Goal: Complete application form

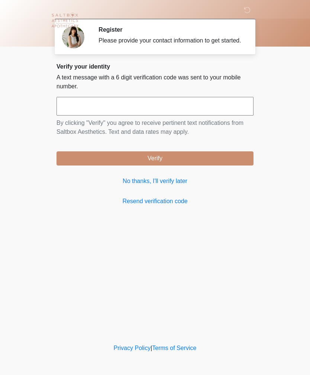
click at [158, 114] on input "text" at bounding box center [155, 106] width 197 height 19
type input "******"
click at [224, 163] on button "Verify" at bounding box center [155, 158] width 197 height 14
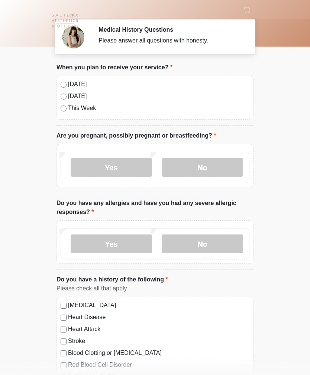
click at [66, 83] on div "Today" at bounding box center [155, 84] width 189 height 9
click at [214, 167] on label "No" at bounding box center [203, 167] width 82 height 19
click at [228, 242] on label "No" at bounding box center [203, 243] width 82 height 19
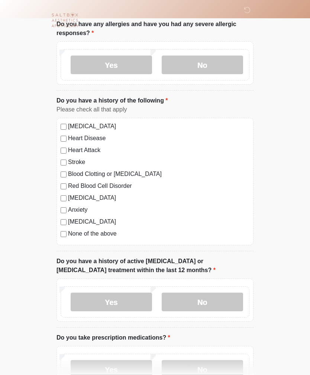
scroll to position [179, 0]
click at [221, 299] on label "No" at bounding box center [203, 301] width 82 height 19
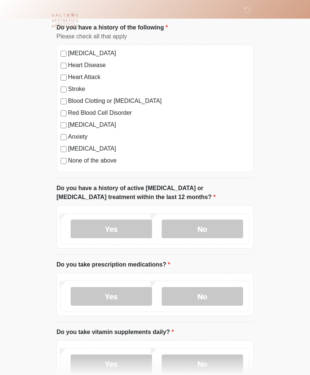
scroll to position [252, 0]
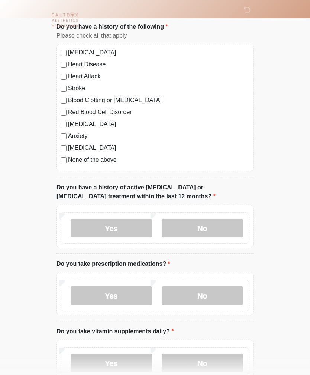
click at [127, 290] on label "Yes" at bounding box center [112, 295] width 82 height 19
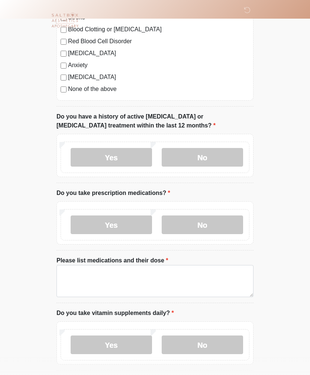
scroll to position [333, 0]
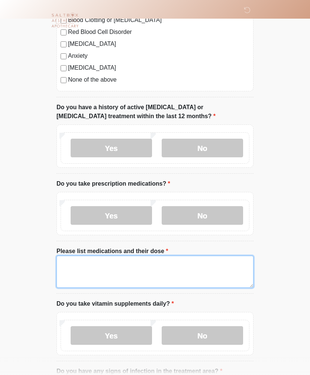
click at [114, 267] on textarea "Please list medications and their dose" at bounding box center [155, 271] width 197 height 32
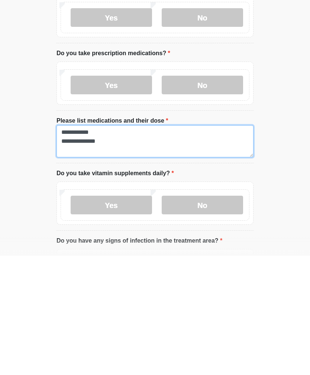
type textarea "**********"
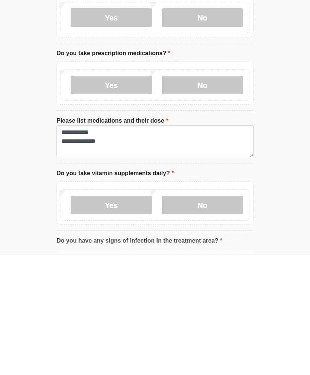
click at [209, 315] on label "No" at bounding box center [203, 324] width 82 height 19
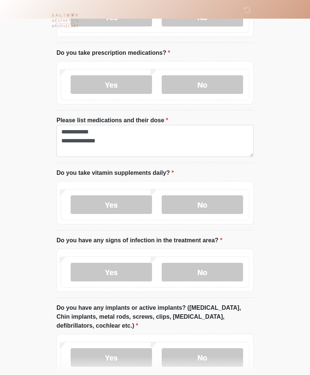
click at [223, 270] on label "No" at bounding box center [203, 271] width 82 height 19
click at [130, 356] on label "Yes" at bounding box center [112, 357] width 82 height 19
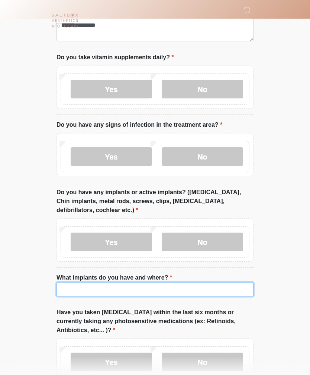
click at [163, 287] on input "What implants do you have and where?" at bounding box center [155, 289] width 197 height 14
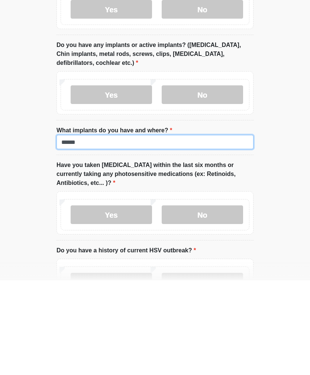
type input "******"
click at [130, 300] on label "Yes" at bounding box center [112, 309] width 82 height 19
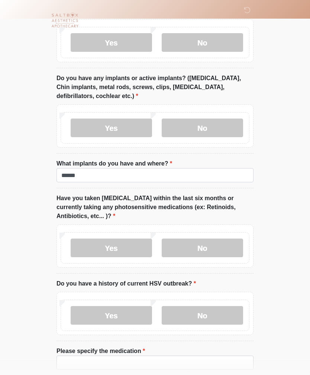
click at [222, 247] on label "No" at bounding box center [203, 247] width 82 height 19
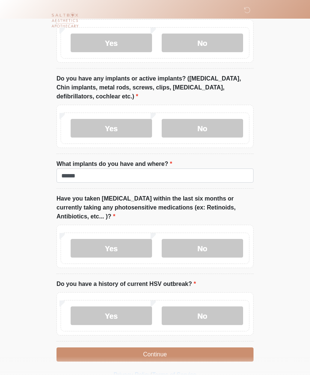
scroll to position [692, 0]
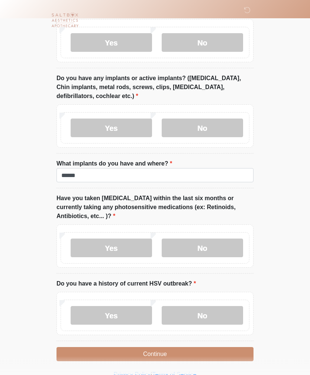
click at [213, 308] on label "No" at bounding box center [203, 315] width 82 height 19
click at [203, 347] on button "Continue" at bounding box center [155, 354] width 197 height 14
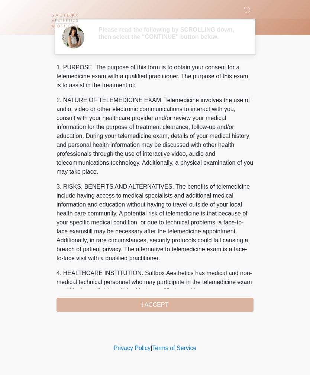
scroll to position [0, 0]
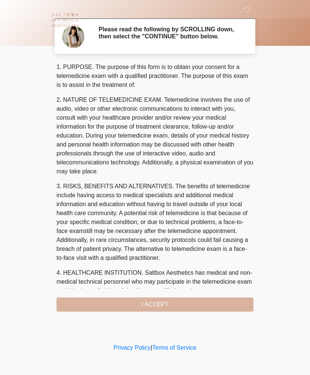
click at [182, 303] on div "1. PURPOSE. The purpose of this form is to obtain your consent for a telemedici…" at bounding box center [155, 187] width 197 height 249
click at [176, 303] on div "1. PURPOSE. The purpose of this form is to obtain your consent for a telemedici…" at bounding box center [155, 187] width 197 height 249
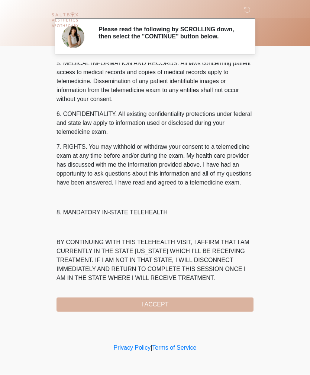
scroll to position [269, 0]
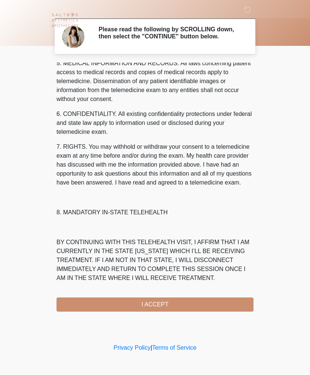
click at [184, 305] on button "I ACCEPT" at bounding box center [155, 304] width 197 height 14
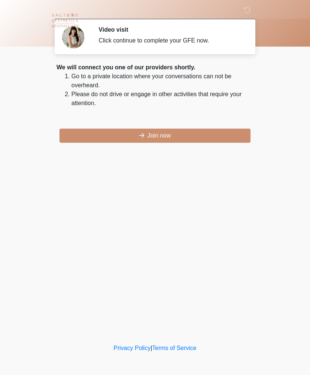
click at [223, 134] on button "Join now" at bounding box center [155, 135] width 191 height 14
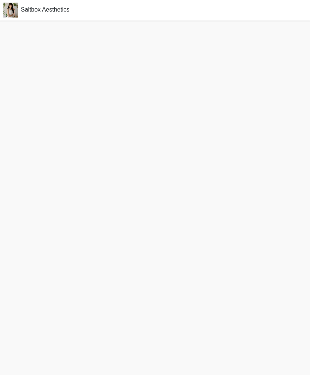
scroll to position [3, 0]
